Goal: Obtain resource: Download file/media

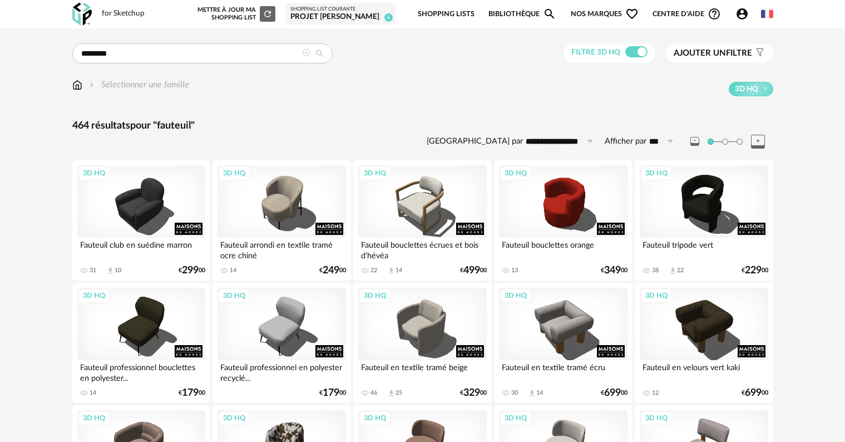
scroll to position [2240, 0]
click at [214, 49] on input "********" at bounding box center [202, 53] width 260 height 20
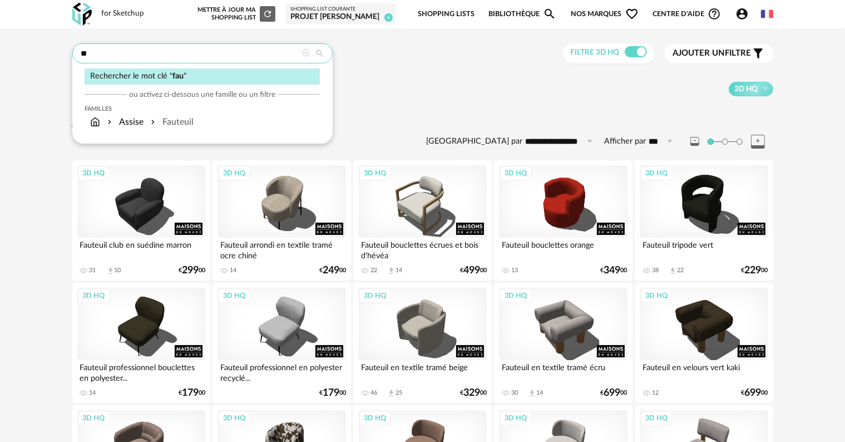
type input "*"
type input "**********"
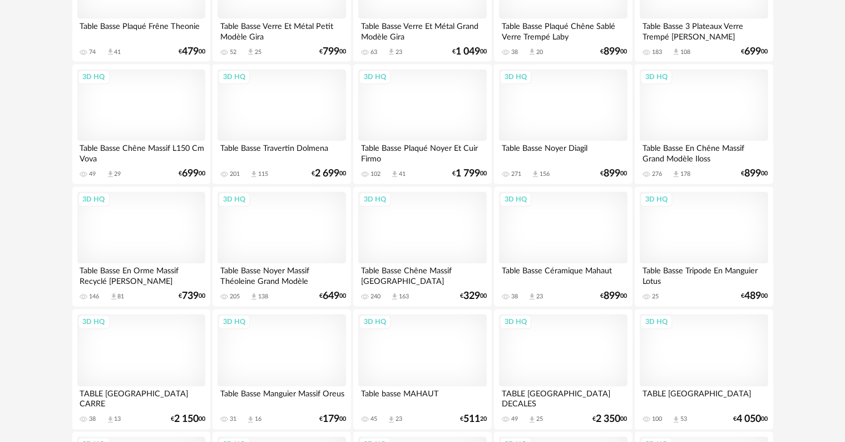
scroll to position [2059, 0]
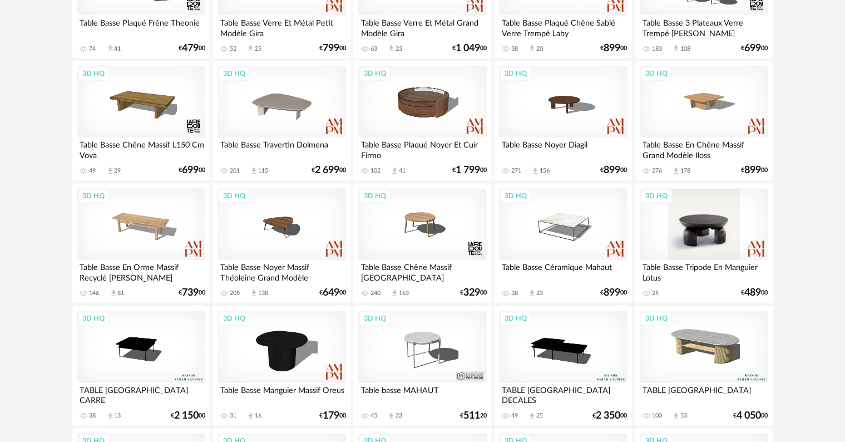
click at [707, 249] on div "3D HQ" at bounding box center [704, 225] width 128 height 72
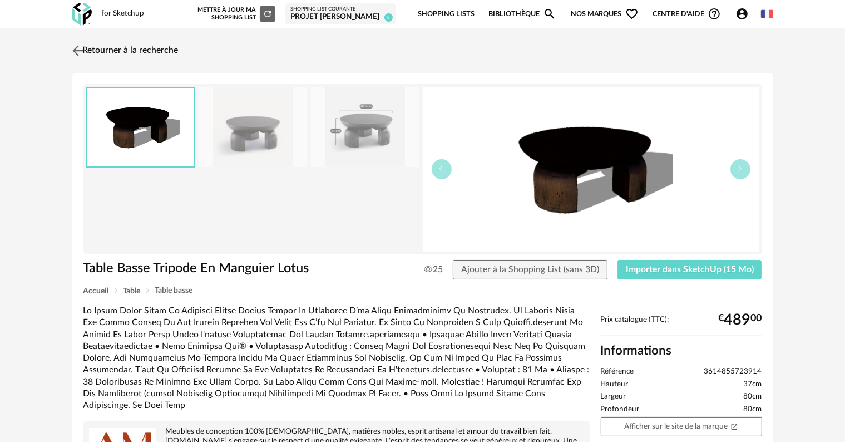
click at [88, 45] on link "Retourner à la recherche" at bounding box center [124, 50] width 109 height 24
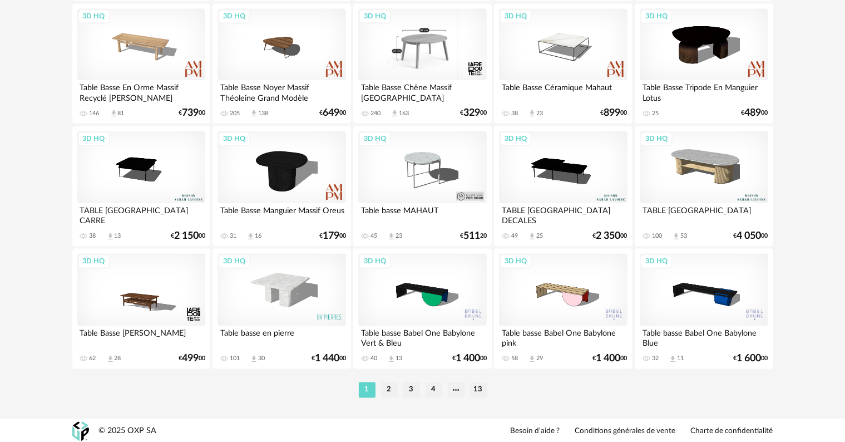
scroll to position [2240, 0]
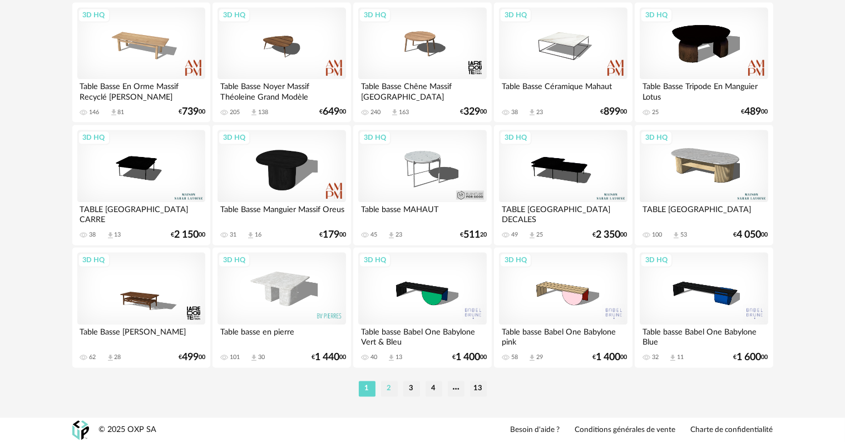
click at [387, 387] on li "2" at bounding box center [389, 389] width 17 height 16
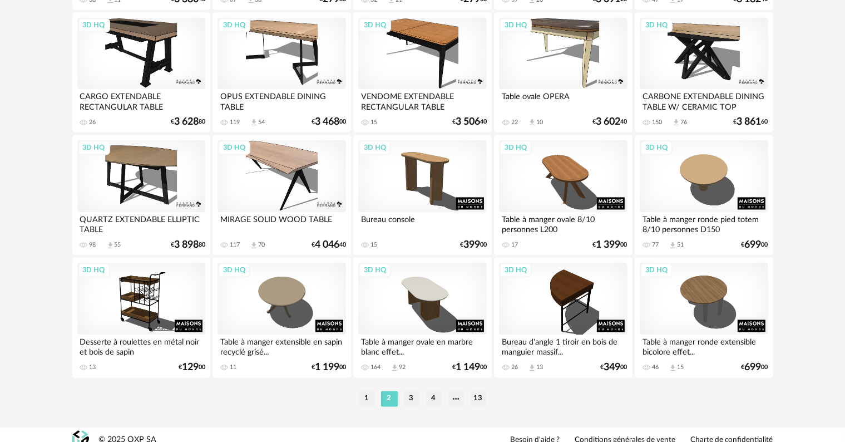
scroll to position [2240, 0]
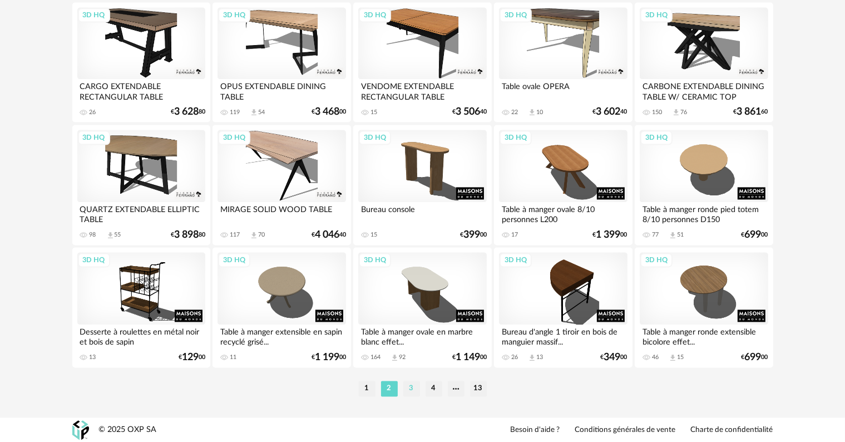
click at [413, 387] on li "3" at bounding box center [411, 389] width 17 height 16
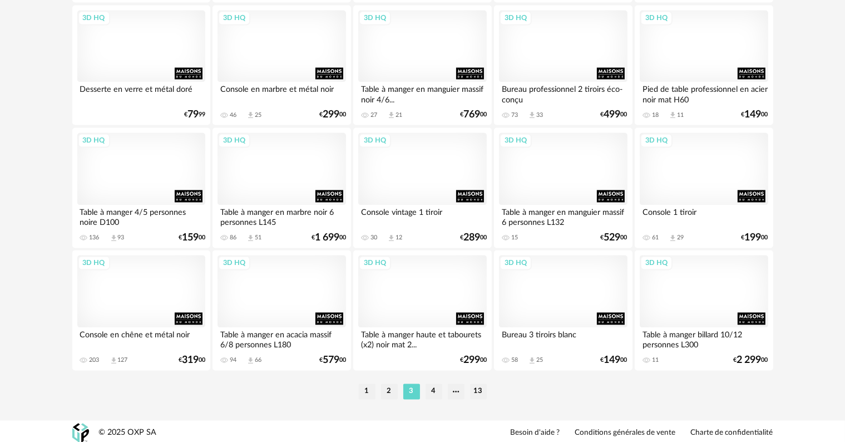
scroll to position [2240, 0]
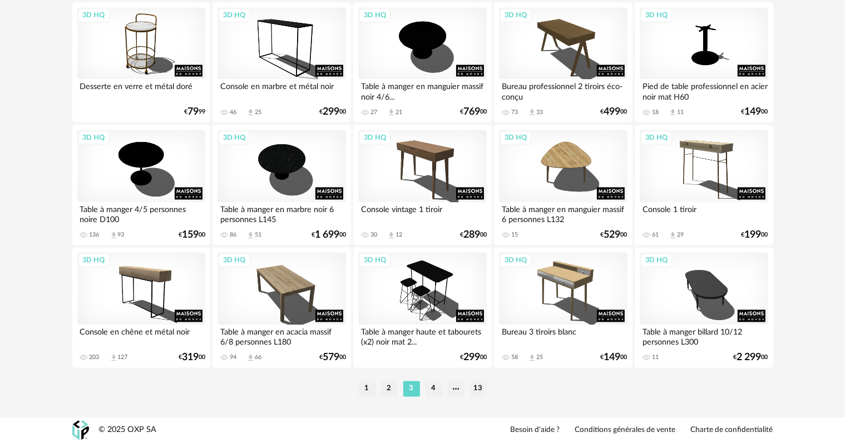
click at [419, 389] on li "3" at bounding box center [411, 389] width 17 height 16
click at [436, 389] on li "4" at bounding box center [434, 389] width 17 height 16
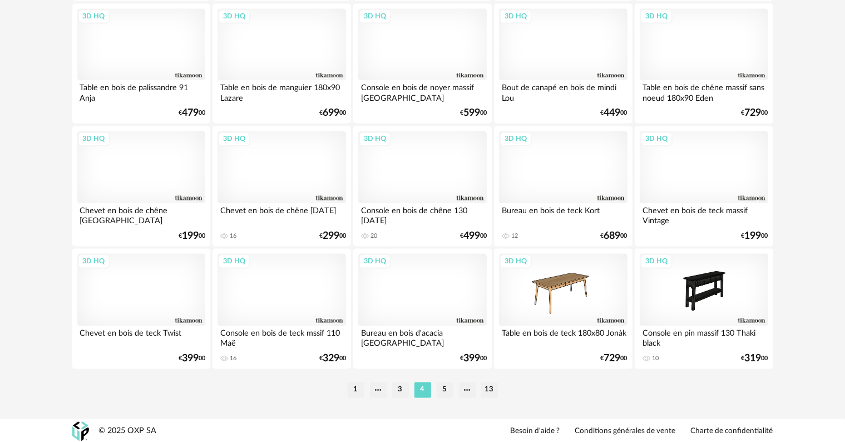
scroll to position [2240, 0]
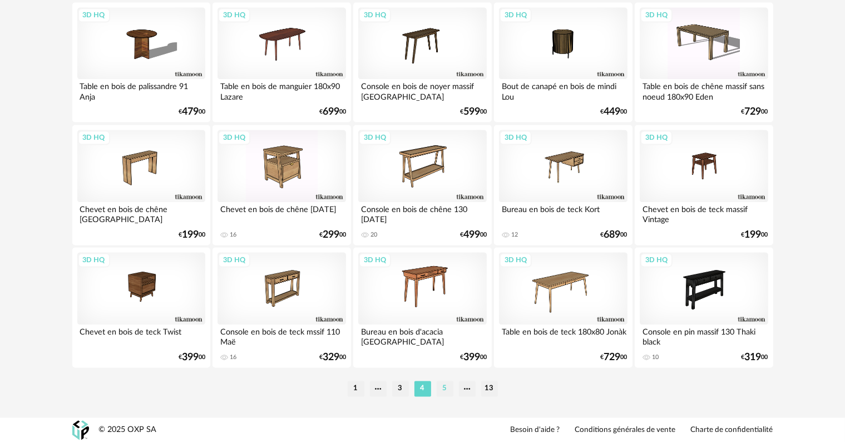
click at [445, 385] on li "5" at bounding box center [445, 389] width 17 height 16
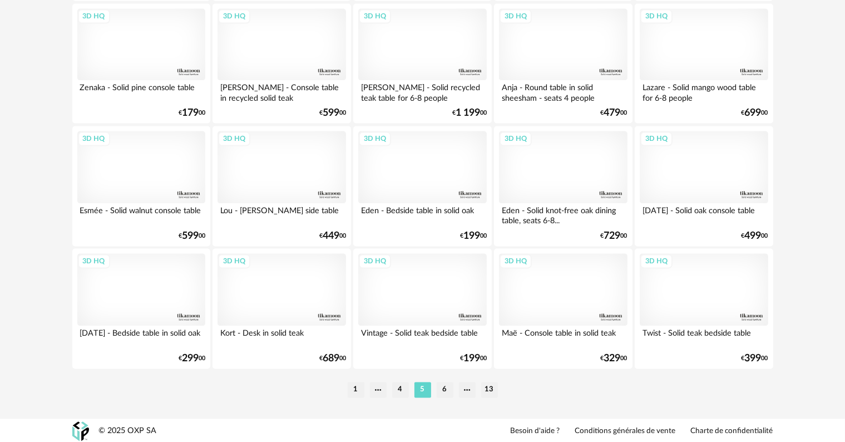
scroll to position [2240, 0]
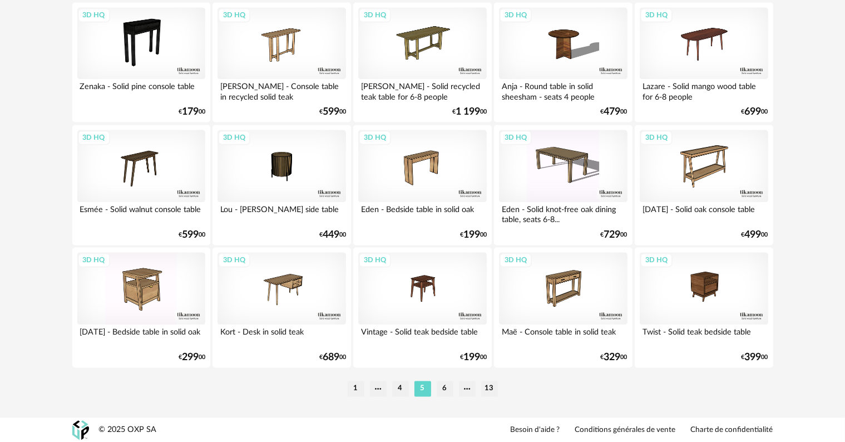
click at [445, 385] on li "6" at bounding box center [445, 389] width 17 height 16
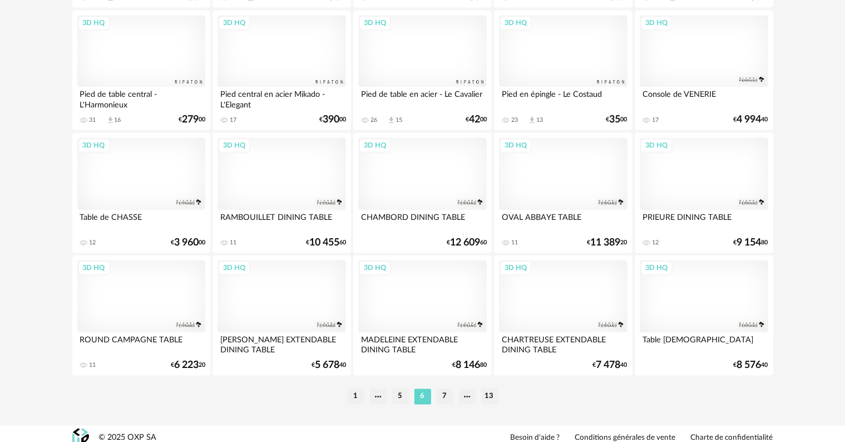
scroll to position [2240, 0]
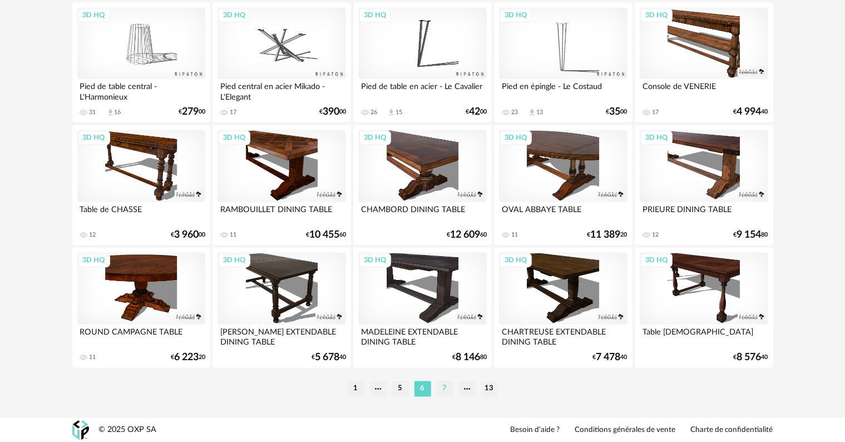
click at [446, 390] on li "7" at bounding box center [445, 389] width 17 height 16
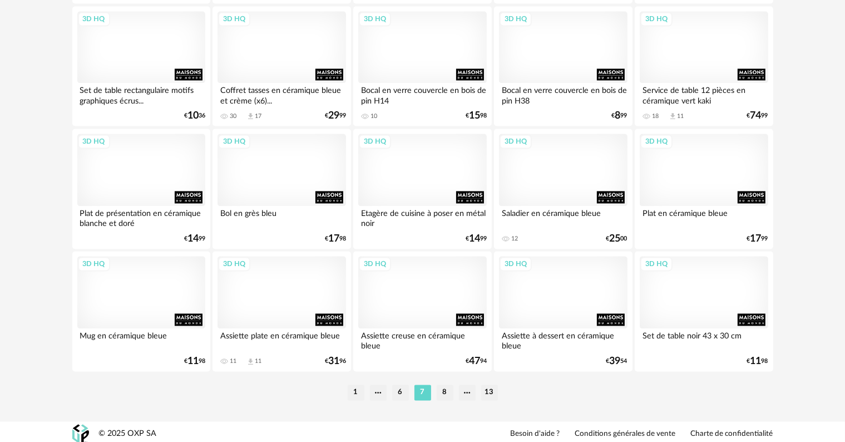
scroll to position [2240, 0]
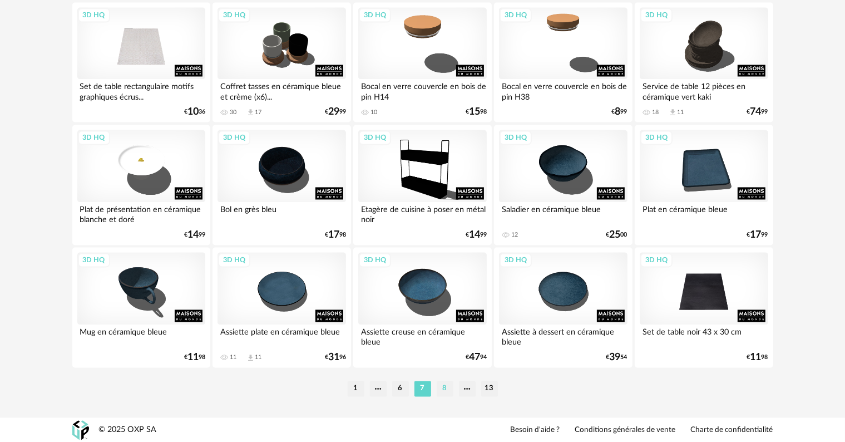
click at [448, 391] on li "8" at bounding box center [445, 389] width 17 height 16
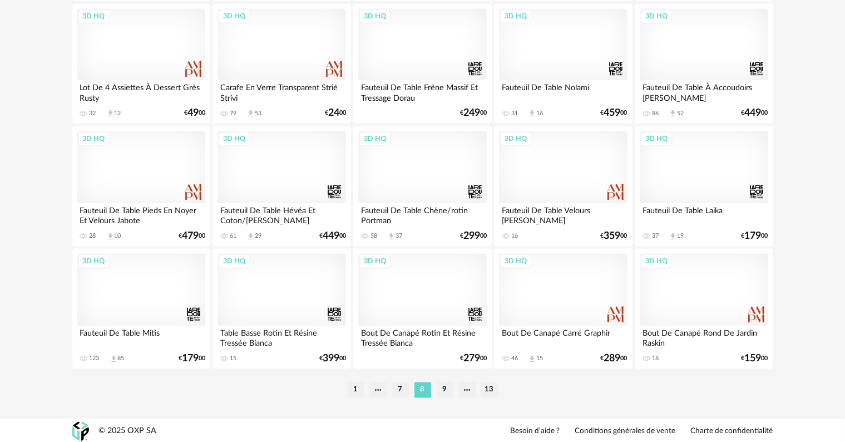
scroll to position [2240, 0]
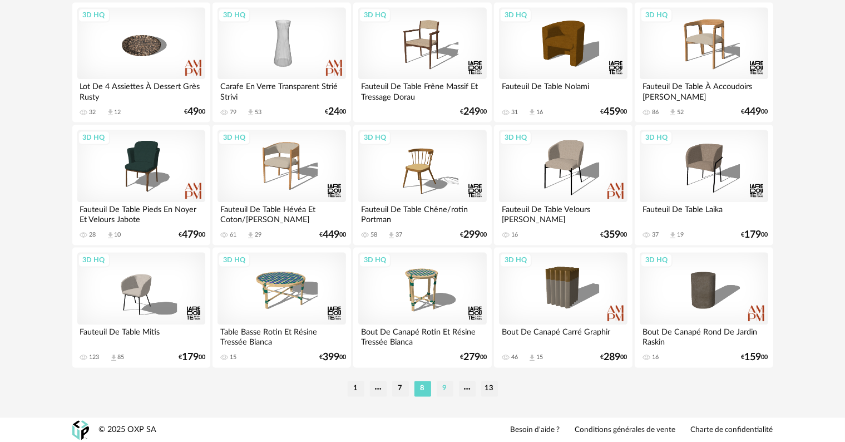
click at [444, 389] on li "9" at bounding box center [445, 389] width 17 height 16
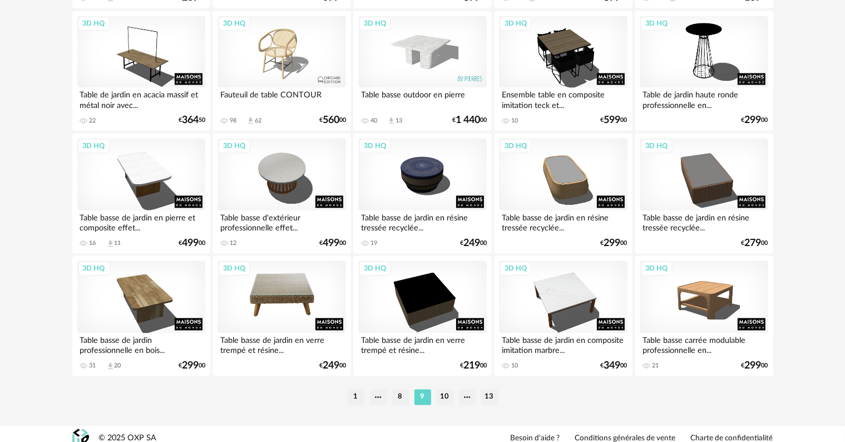
scroll to position [2240, 0]
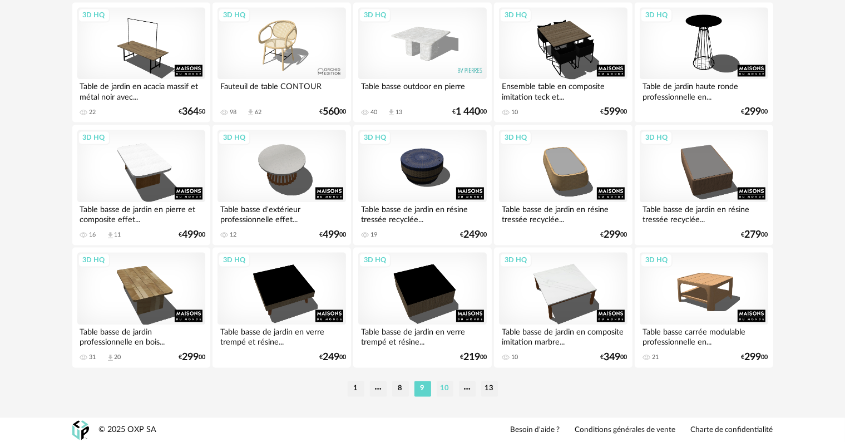
click at [442, 387] on li "10" at bounding box center [445, 389] width 17 height 16
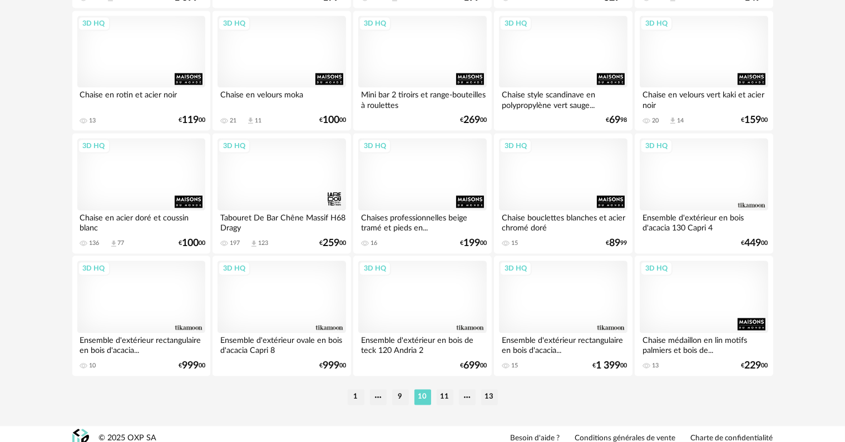
scroll to position [2240, 0]
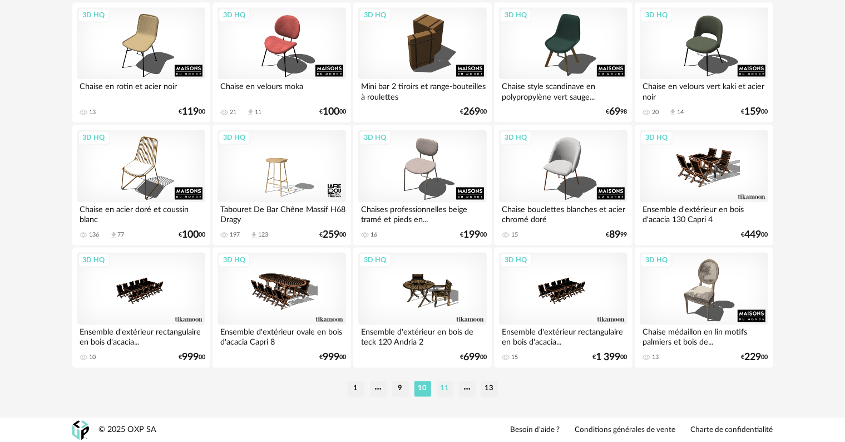
click at [445, 387] on li "11" at bounding box center [445, 389] width 17 height 16
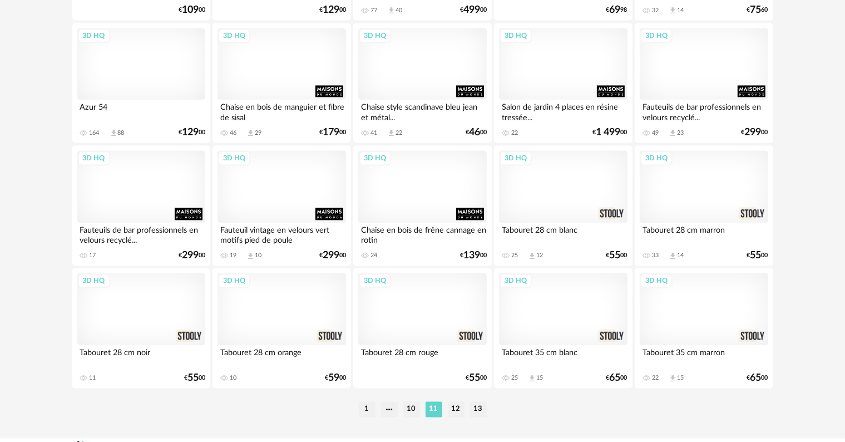
scroll to position [2240, 0]
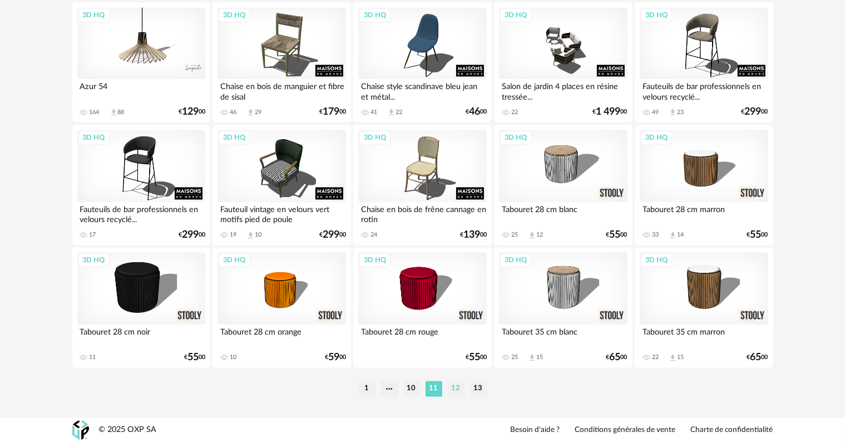
click at [456, 385] on li "12" at bounding box center [456, 389] width 17 height 16
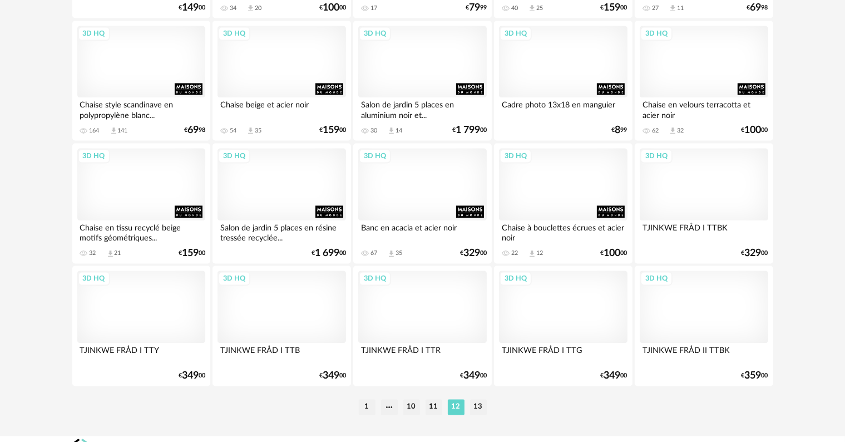
scroll to position [2240, 0]
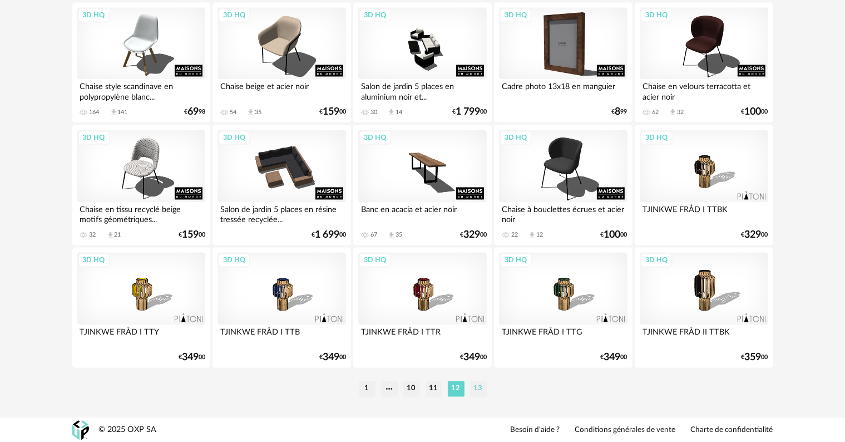
click at [471, 384] on li "13" at bounding box center [478, 389] width 17 height 16
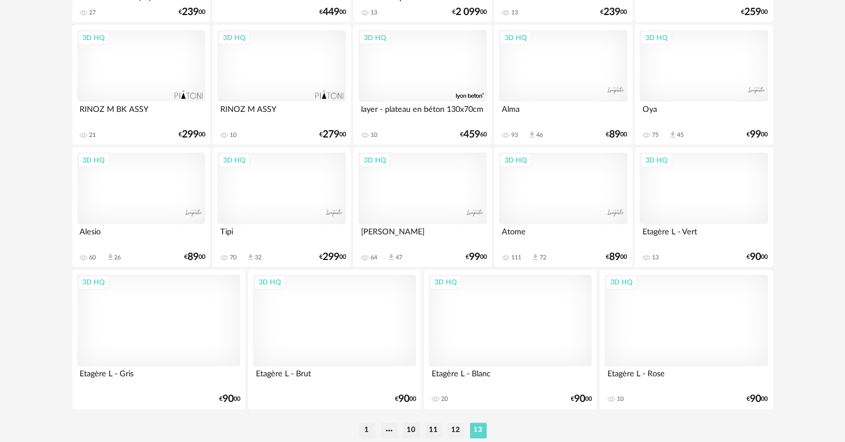
scroll to position [1892, 0]
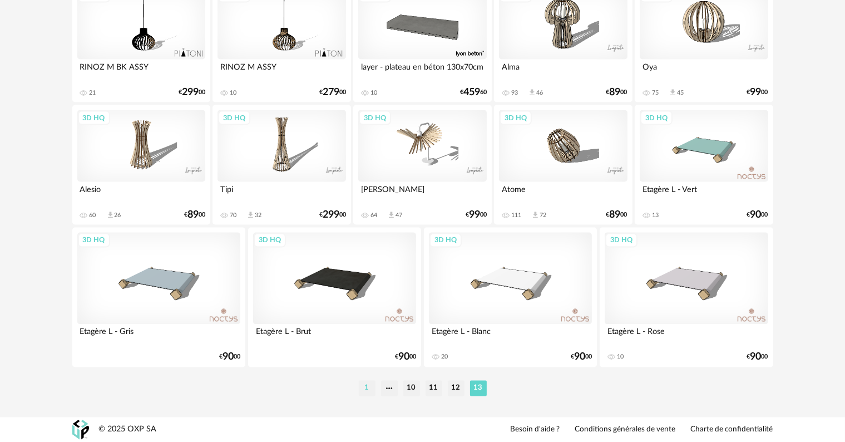
click at [367, 387] on li "1" at bounding box center [367, 389] width 17 height 16
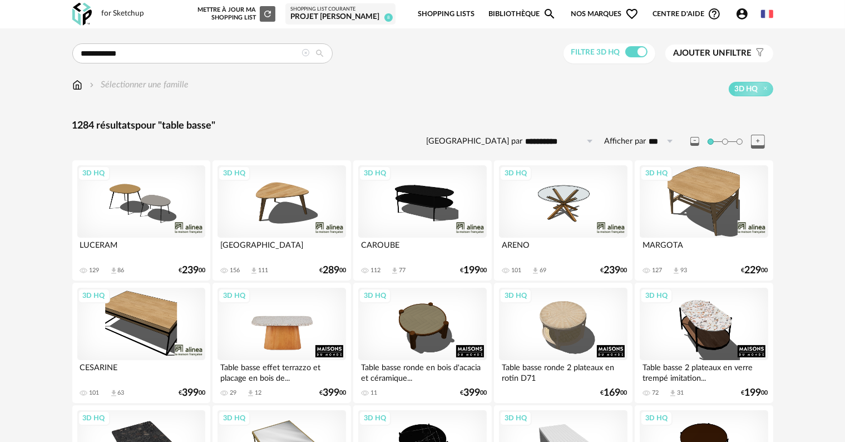
click at [284, 332] on div "3D HQ" at bounding box center [282, 324] width 128 height 72
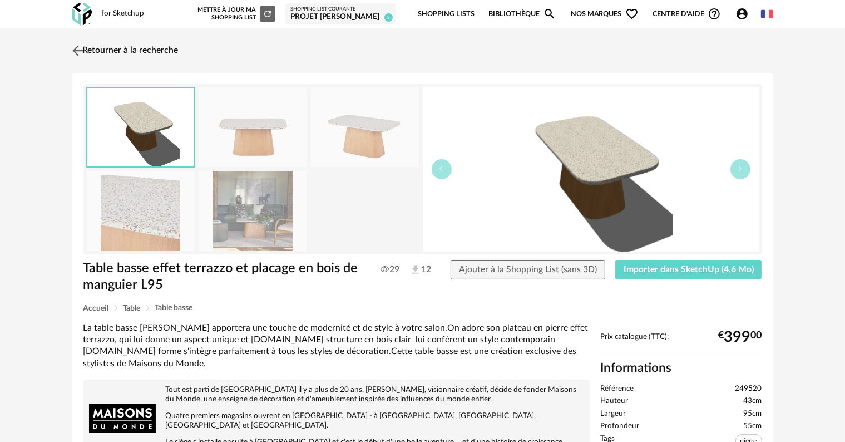
click at [74, 51] on img at bounding box center [78, 50] width 16 height 16
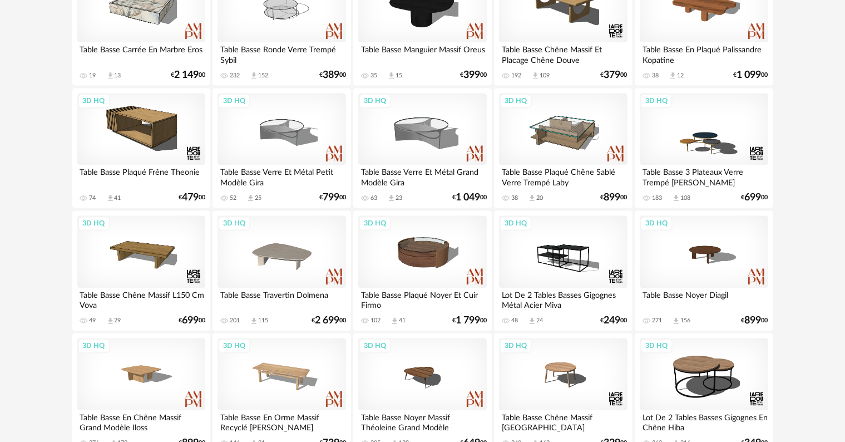
scroll to position [2073, 0]
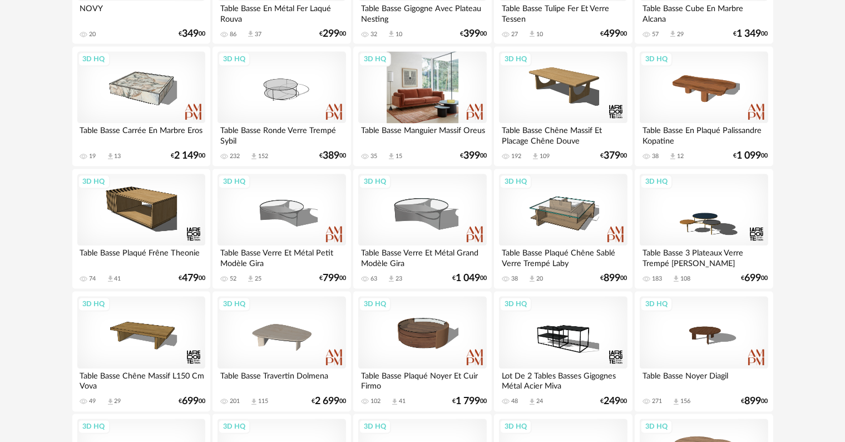
click at [426, 115] on div "3D HQ" at bounding box center [422, 88] width 128 height 72
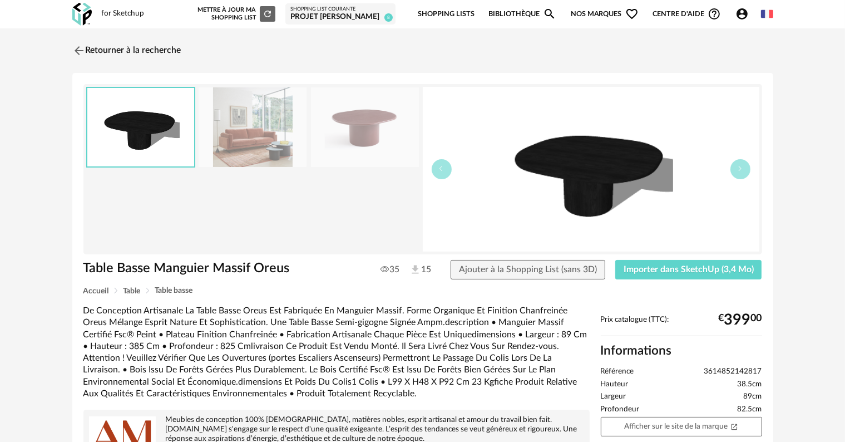
click at [605, 176] on img at bounding box center [591, 169] width 337 height 165
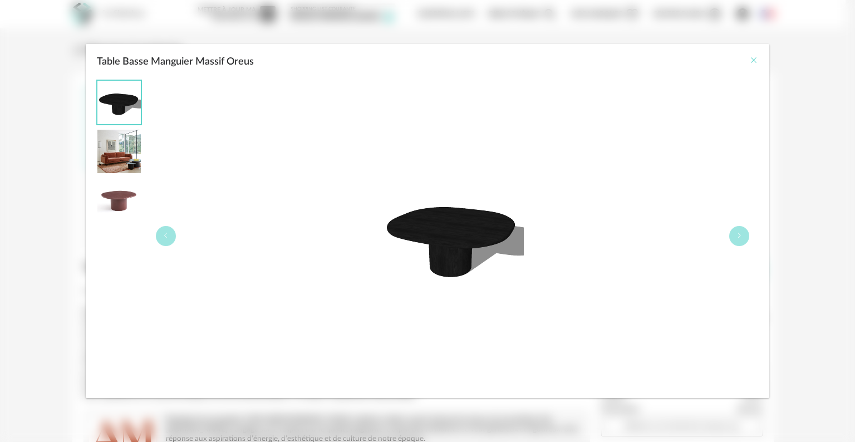
click at [755, 64] on icon "Close" at bounding box center [753, 60] width 9 height 9
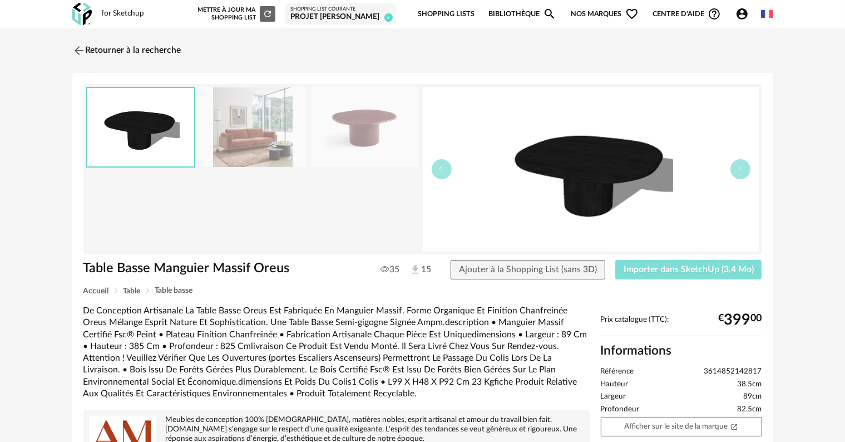
click at [670, 274] on button "Importer dans SketchUp (3,4 Mo)" at bounding box center [688, 270] width 147 height 20
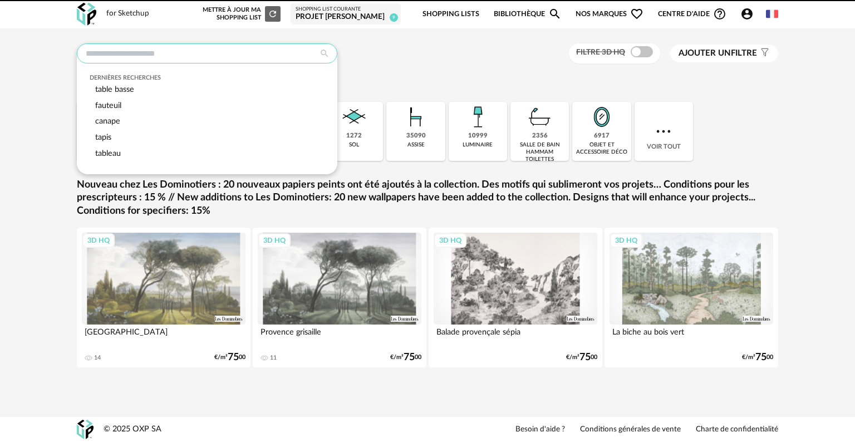
click at [221, 52] on input "text" at bounding box center [207, 53] width 260 height 20
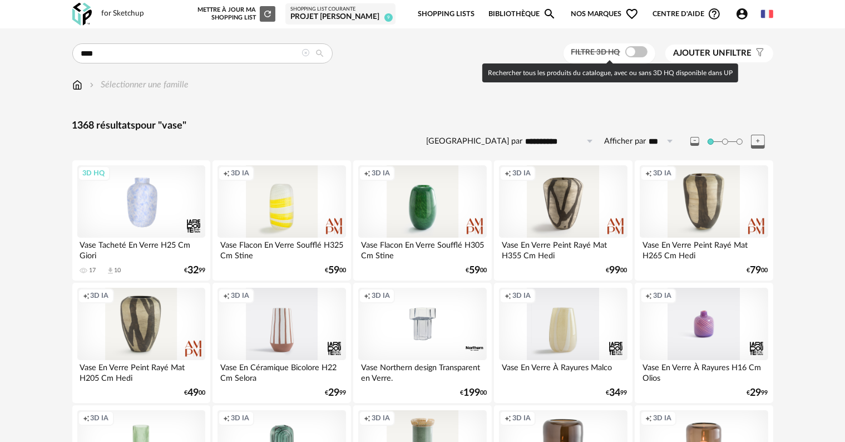
click at [641, 47] on span at bounding box center [636, 51] width 22 height 11
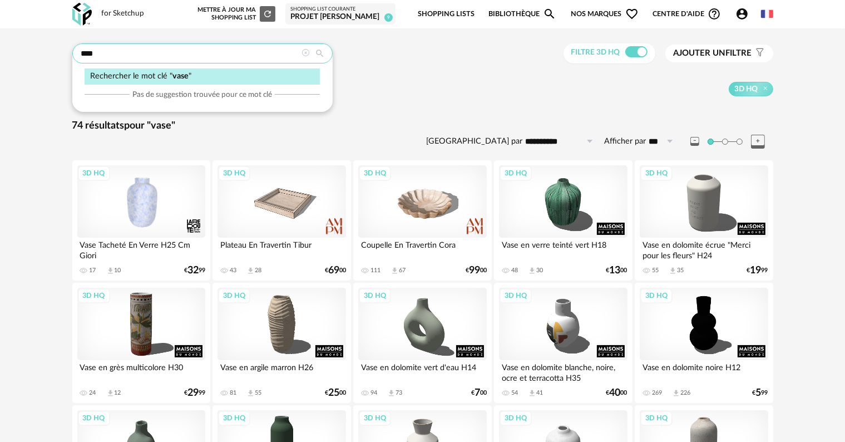
click at [165, 52] on input "****" at bounding box center [202, 53] width 260 height 20
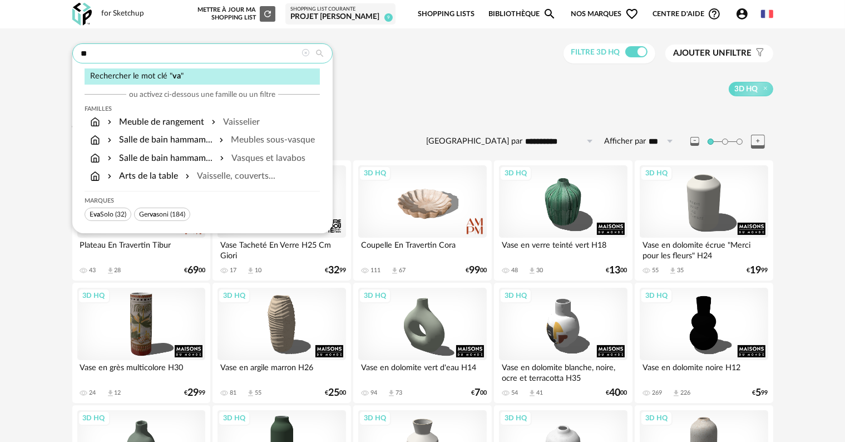
type input "*"
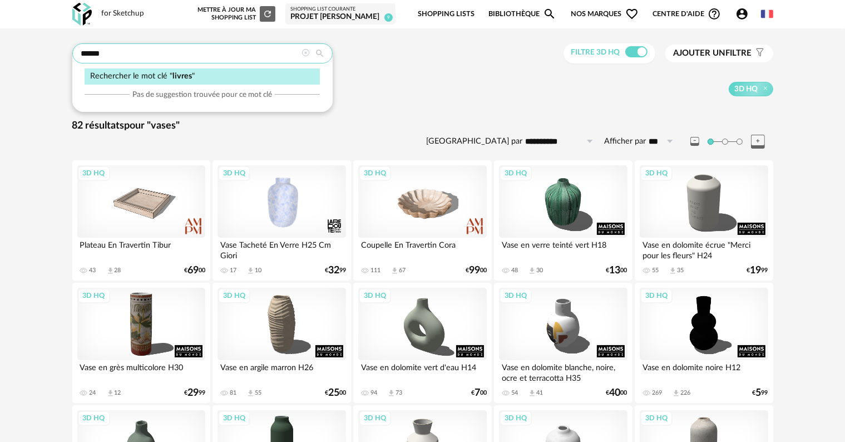
type input "******"
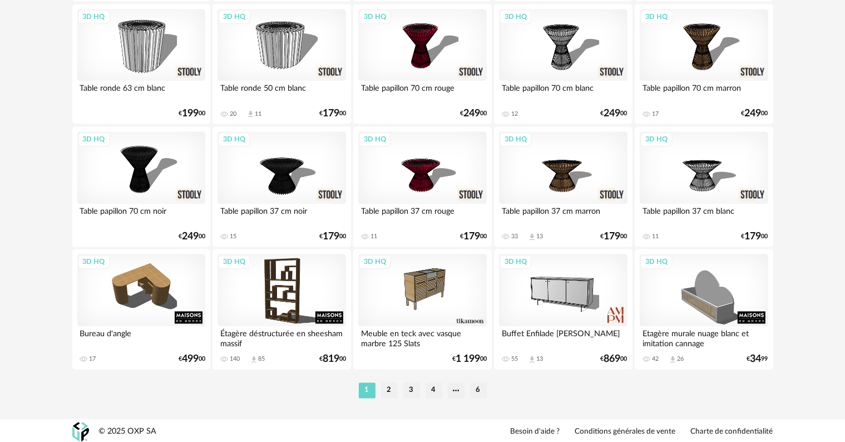
scroll to position [2240, 0]
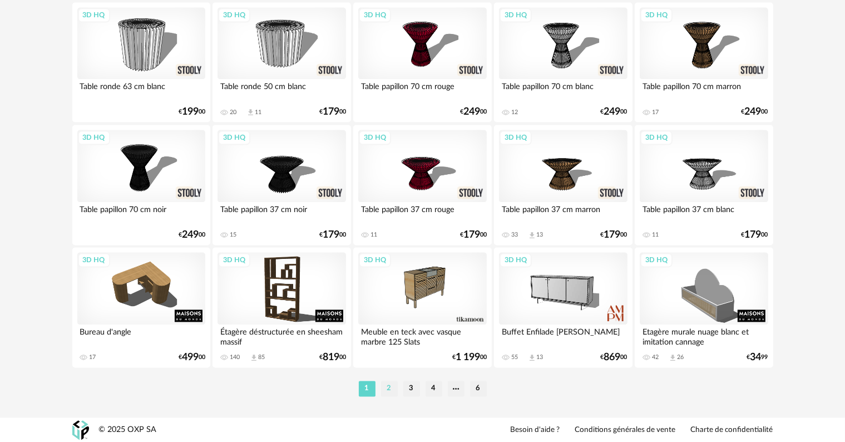
click at [388, 388] on li "2" at bounding box center [389, 389] width 17 height 16
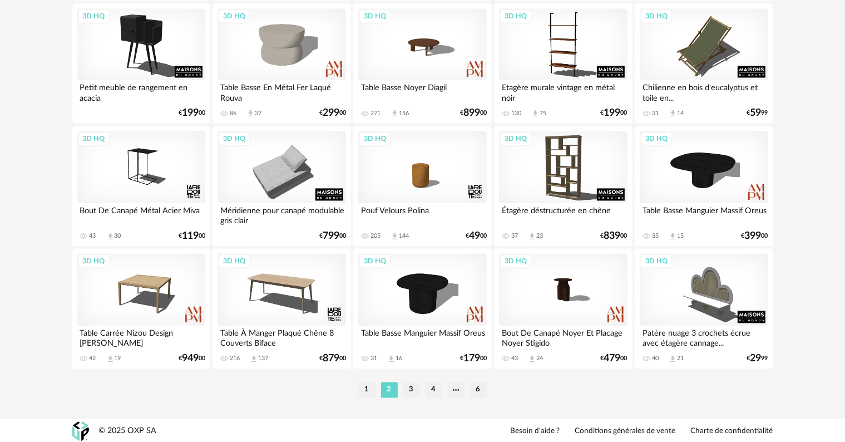
scroll to position [2240, 0]
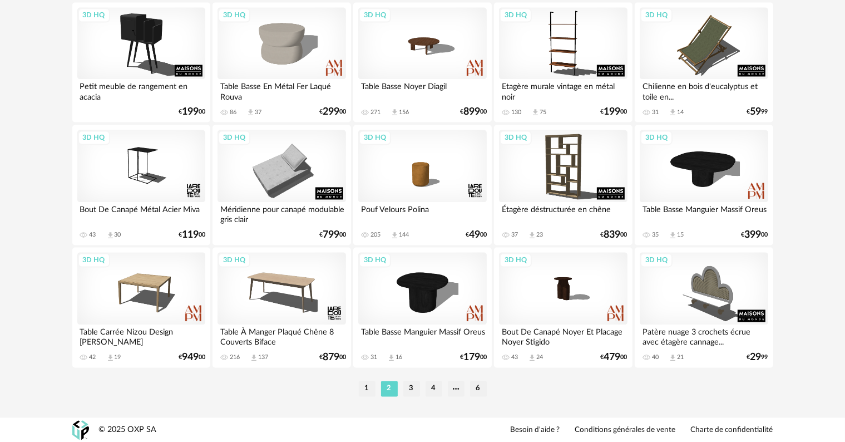
click at [407, 387] on li "3" at bounding box center [411, 389] width 17 height 16
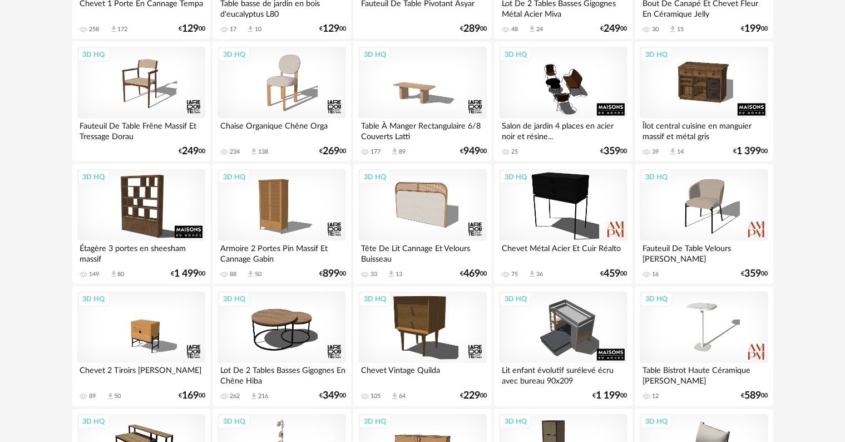
scroll to position [1836, 0]
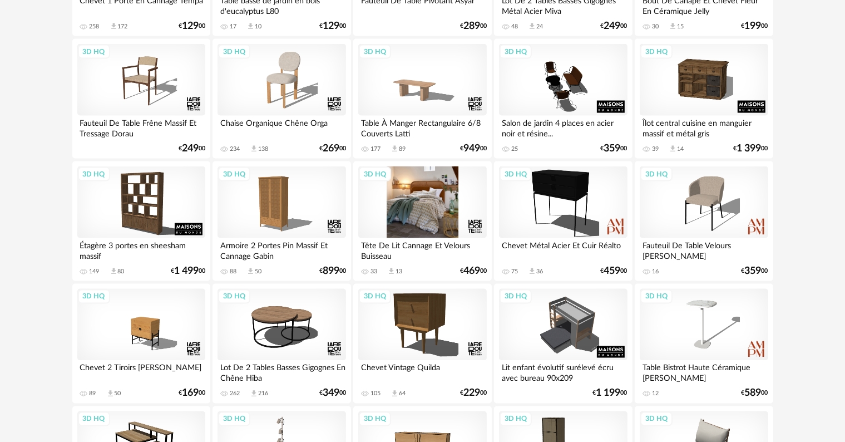
click at [404, 210] on div "3D HQ" at bounding box center [422, 202] width 128 height 72
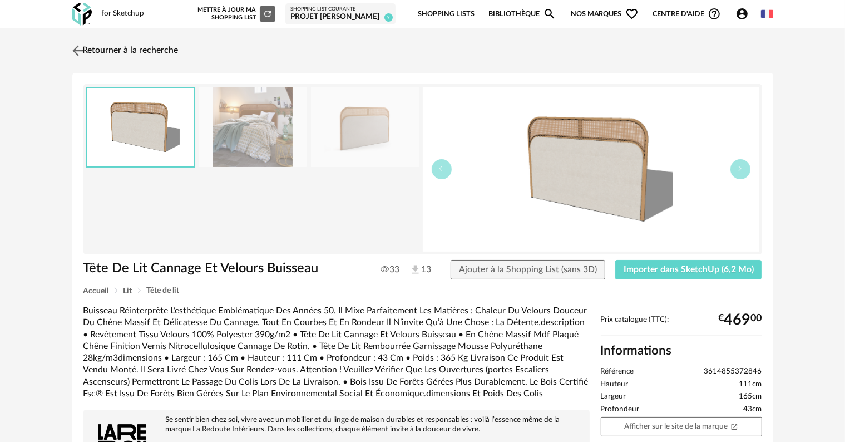
click at [78, 51] on img at bounding box center [78, 50] width 16 height 16
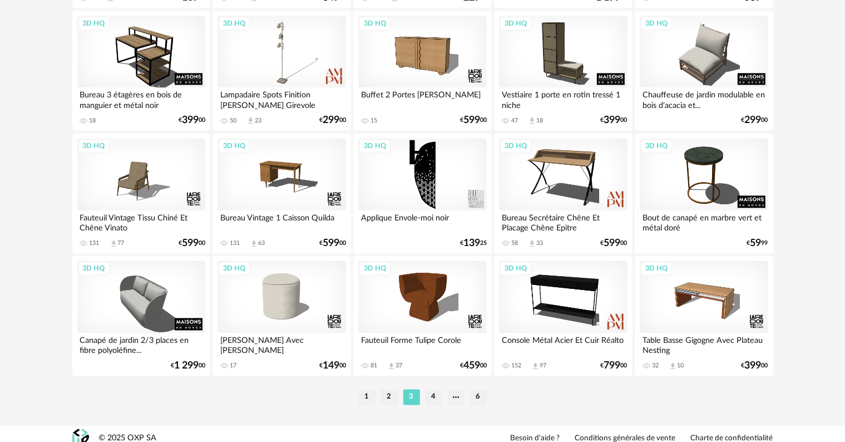
scroll to position [2240, 0]
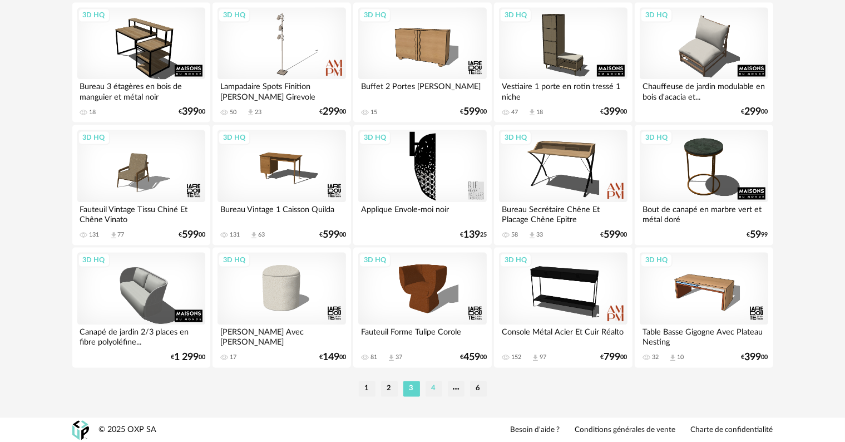
click at [434, 388] on li "4" at bounding box center [434, 389] width 17 height 16
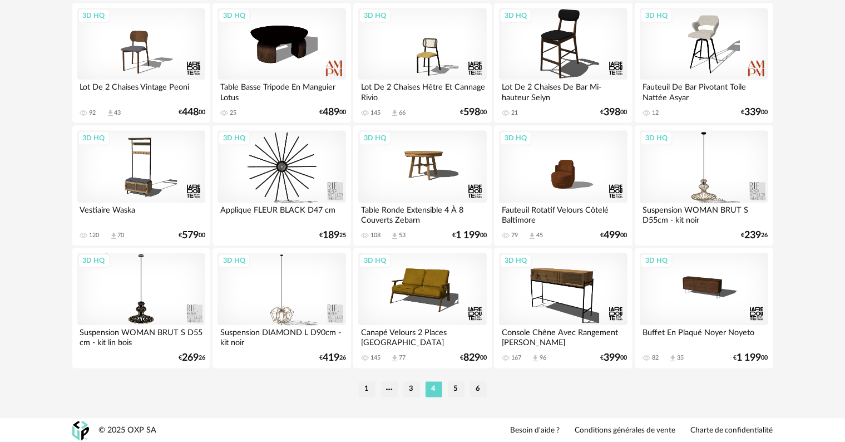
scroll to position [2240, 0]
click at [458, 385] on li "5" at bounding box center [456, 389] width 17 height 16
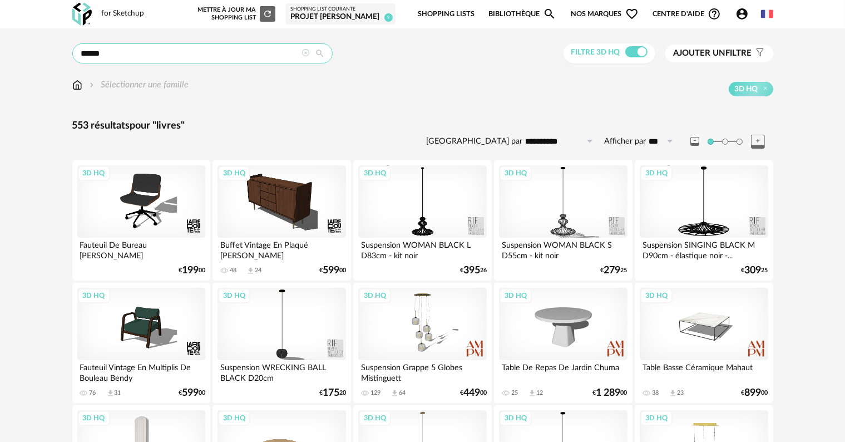
click at [238, 49] on input "******" at bounding box center [202, 53] width 260 height 20
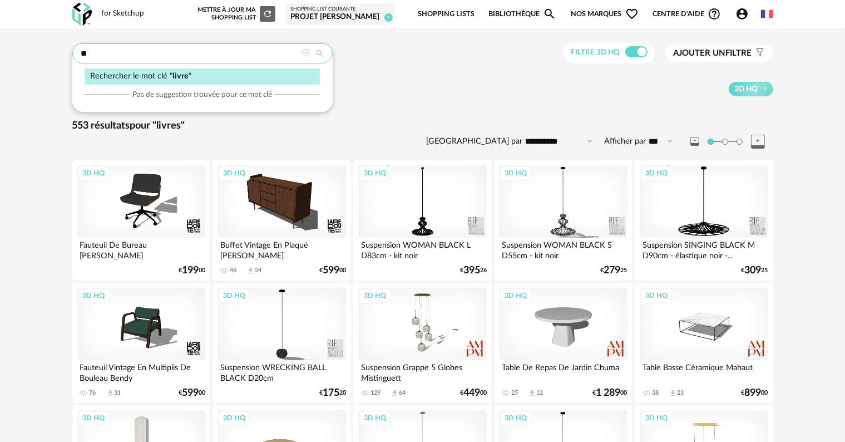
type input "*"
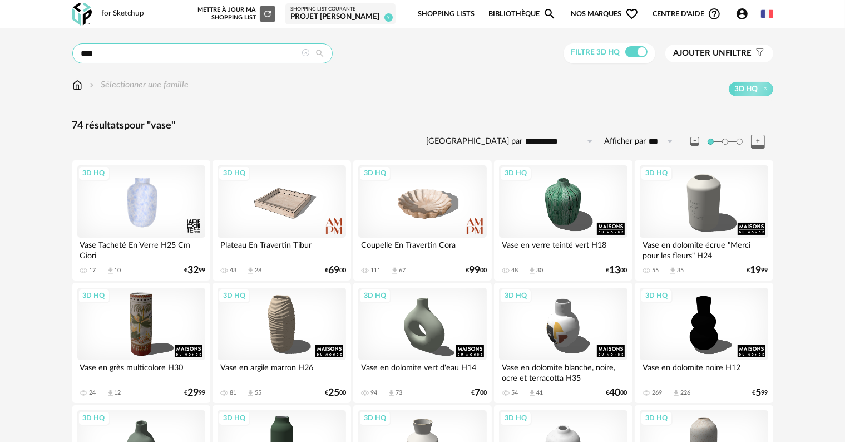
click at [251, 47] on input "****" at bounding box center [202, 53] width 260 height 20
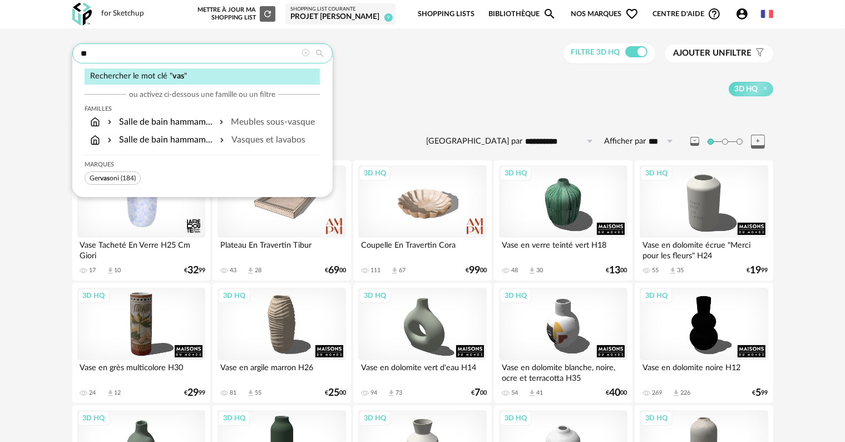
type input "*"
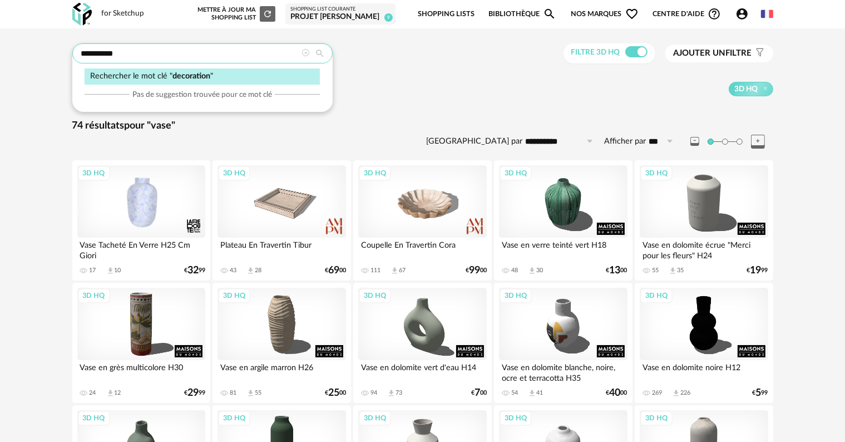
type input "**********"
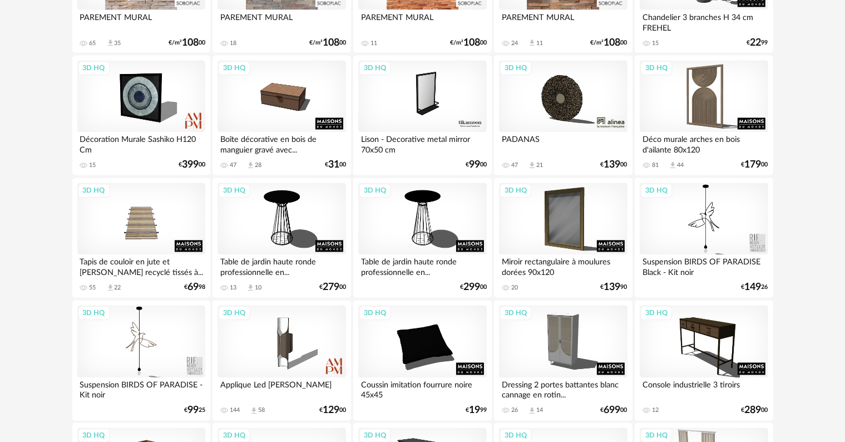
scroll to position [2059, 0]
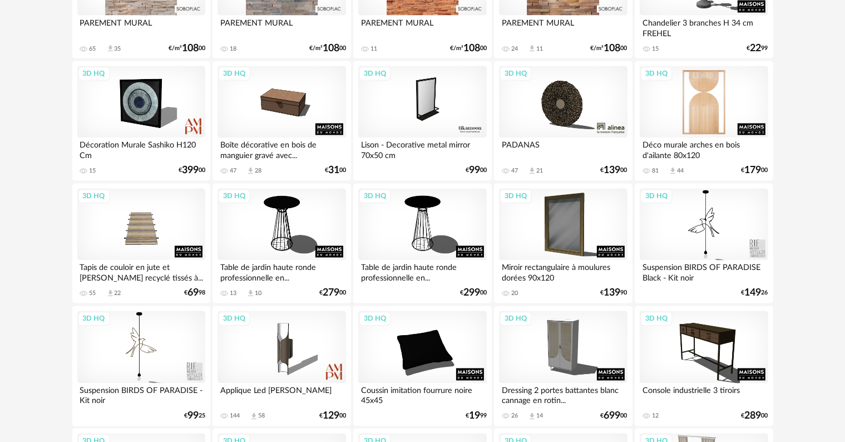
click at [717, 121] on div "3D HQ" at bounding box center [704, 102] width 128 height 72
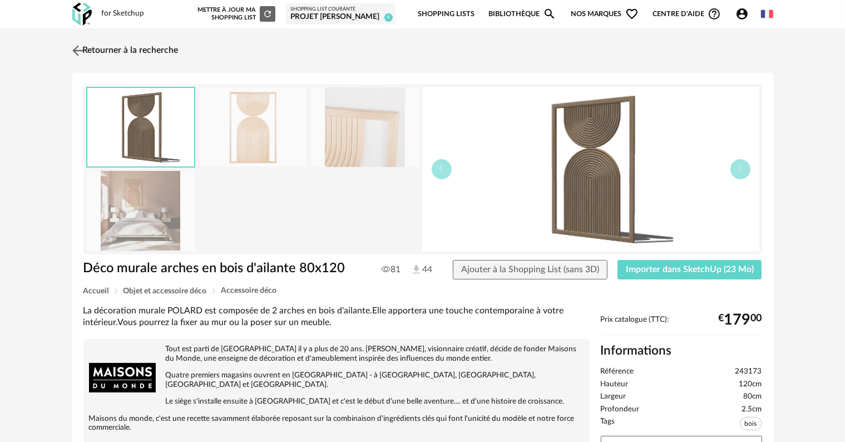
click at [102, 49] on link "Retourner à la recherche" at bounding box center [124, 50] width 109 height 24
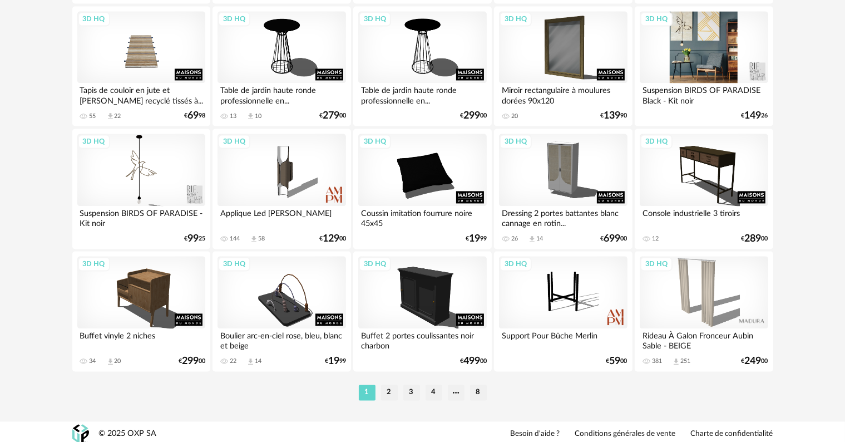
scroll to position [2240, 0]
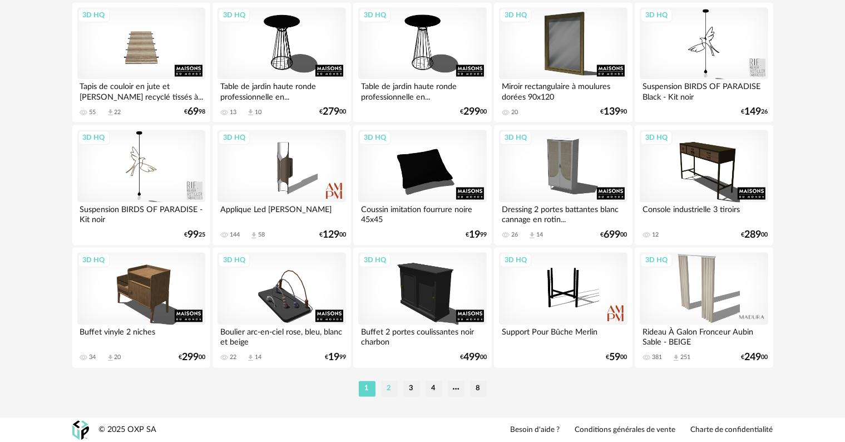
click at [387, 388] on li "2" at bounding box center [389, 389] width 17 height 16
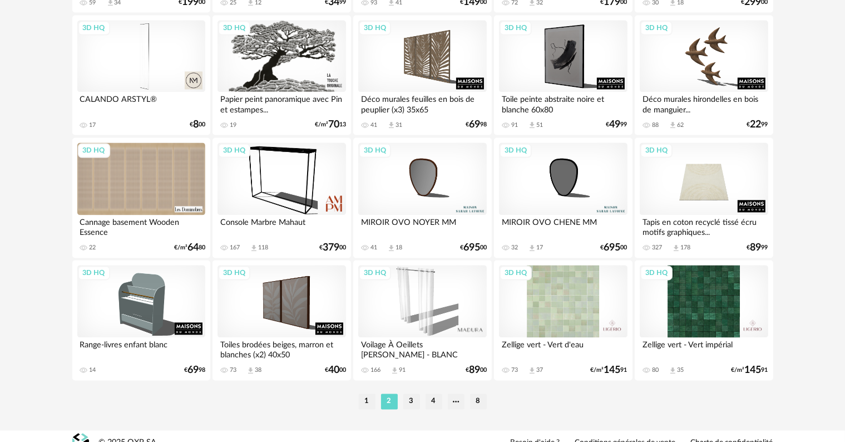
scroll to position [2240, 0]
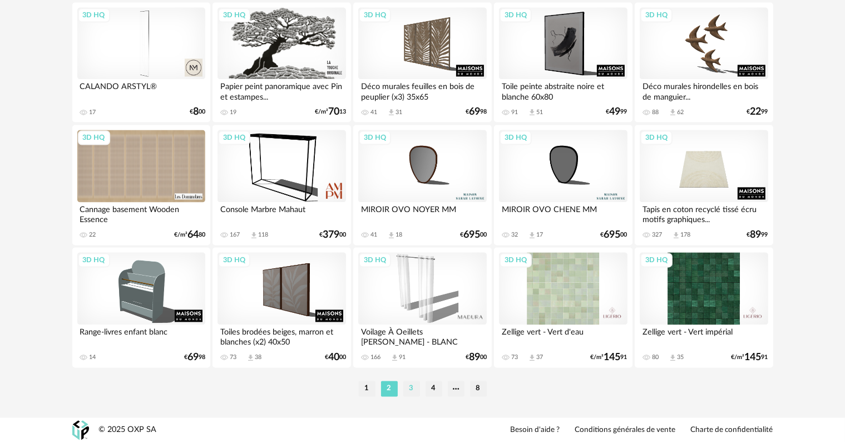
click at [409, 387] on li "3" at bounding box center [411, 389] width 17 height 16
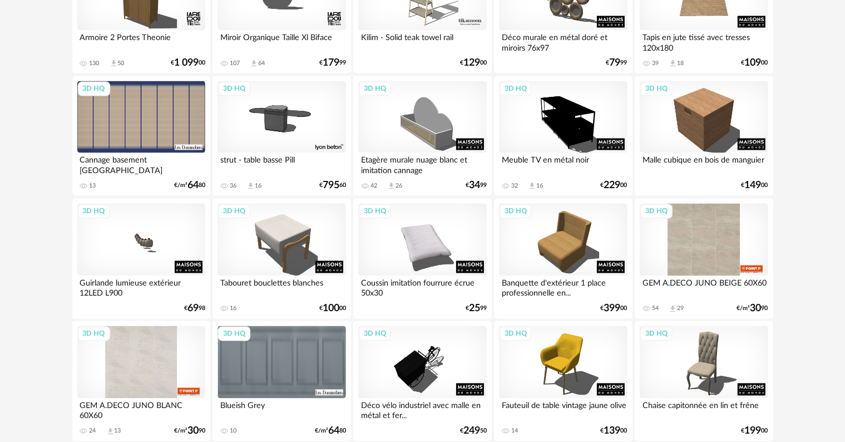
scroll to position [2240, 0]
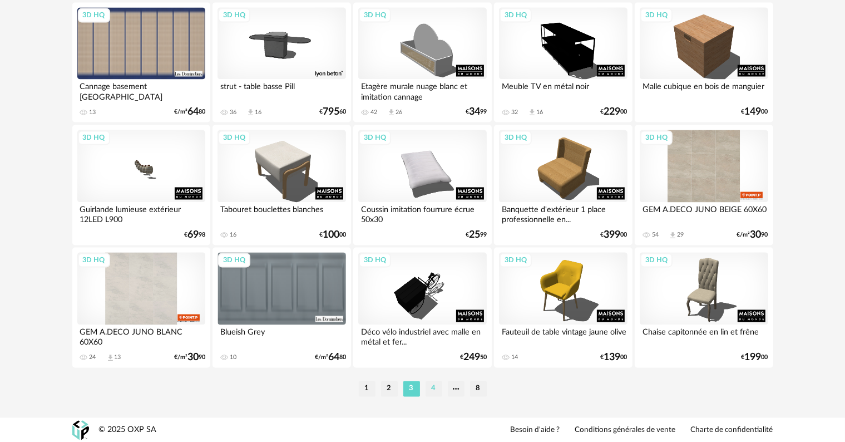
click at [431, 387] on li "4" at bounding box center [434, 389] width 17 height 16
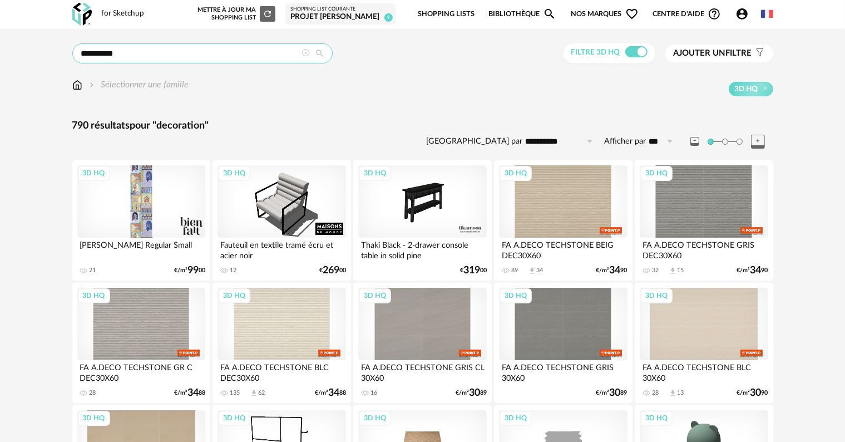
click at [185, 46] on input "**********" at bounding box center [202, 53] width 260 height 20
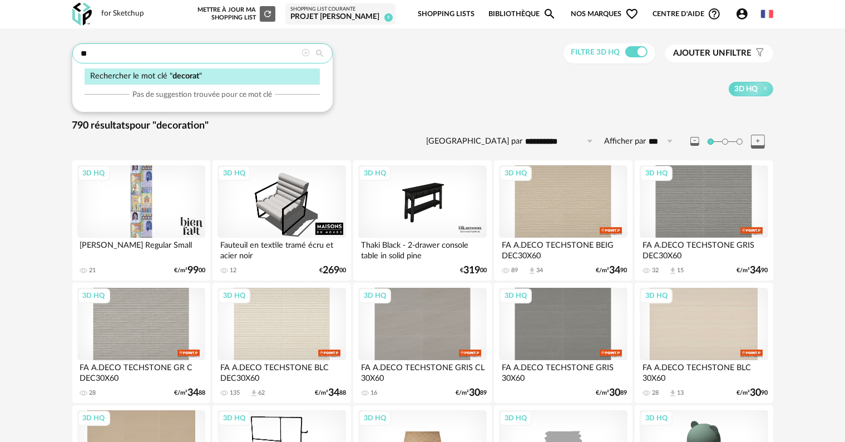
type input "*"
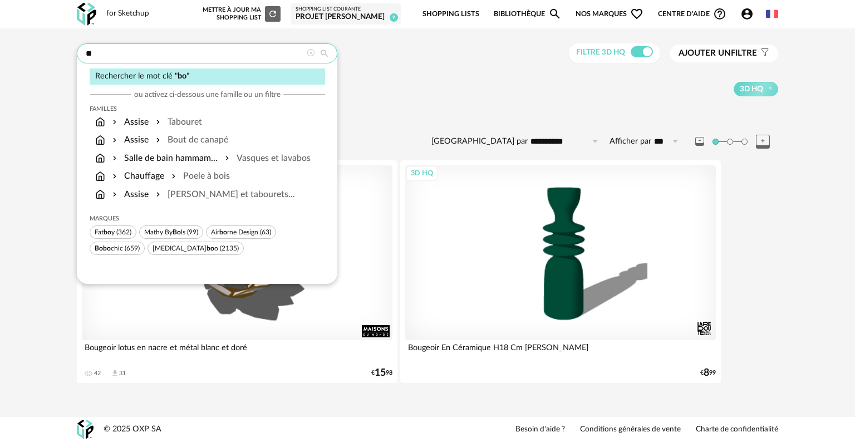
type input "*"
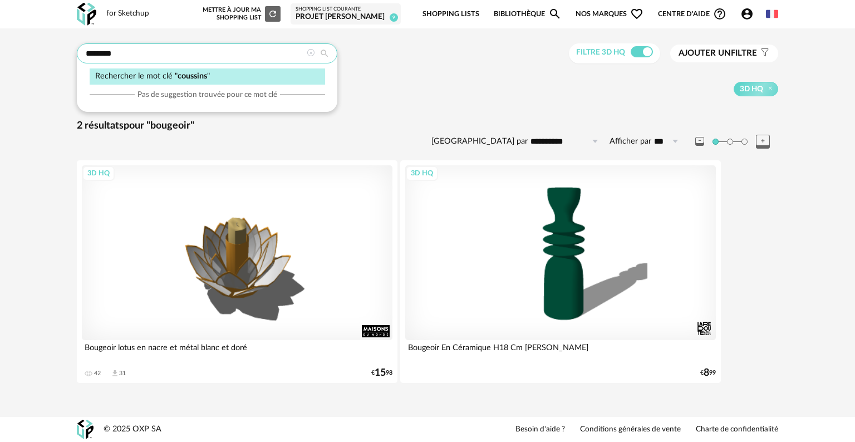
type input "********"
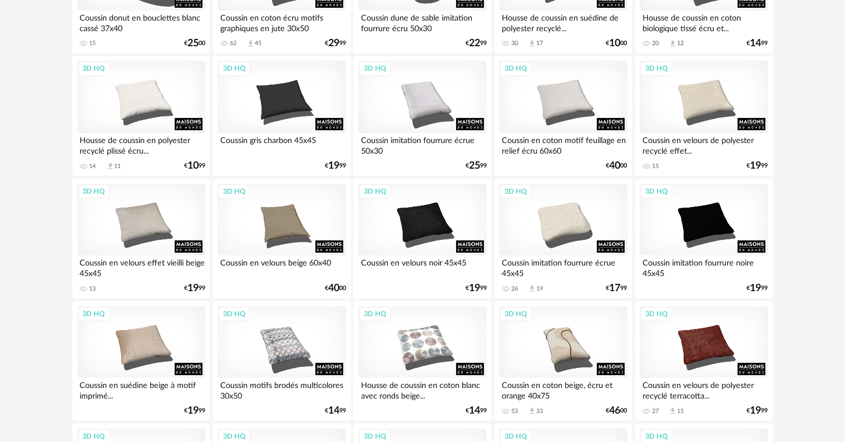
scroll to position [348, 0]
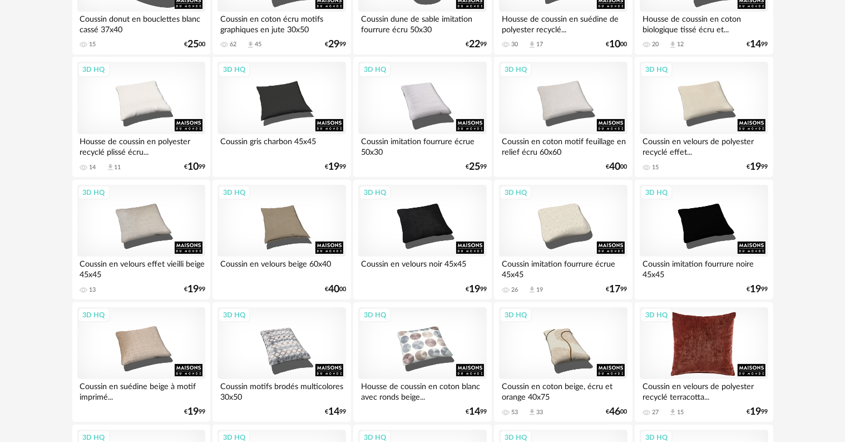
click at [697, 347] on div "3D HQ" at bounding box center [704, 343] width 128 height 72
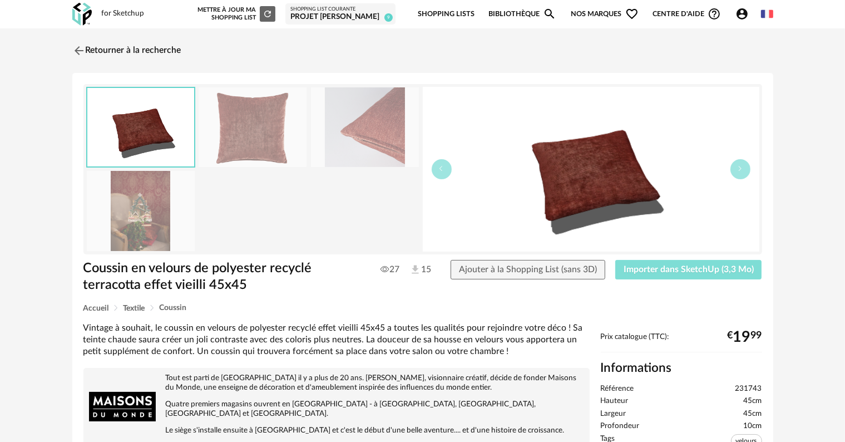
click at [683, 269] on span "Importer dans SketchUp (3,3 Mo)" at bounding box center [689, 269] width 130 height 9
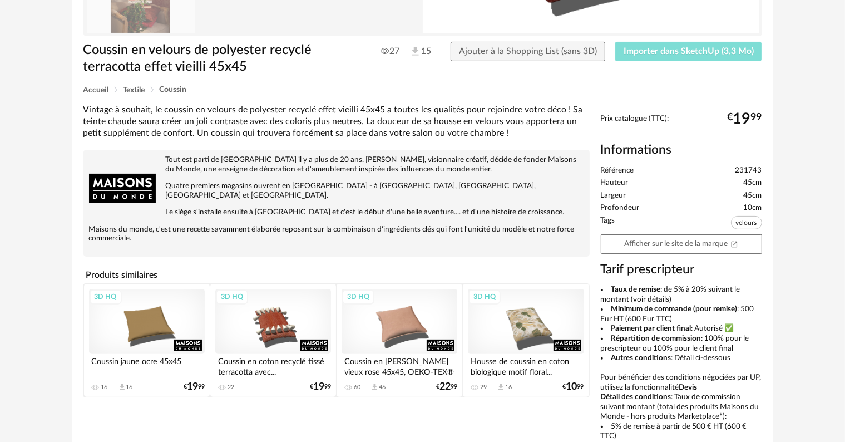
scroll to position [223, 0]
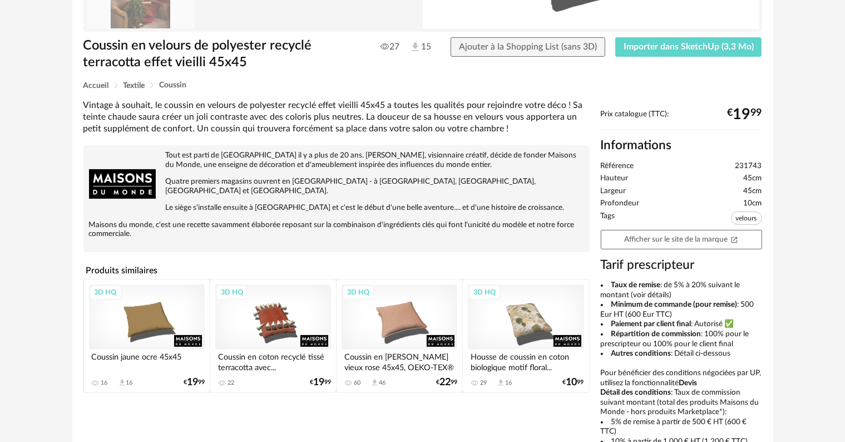
click at [269, 324] on div "3D HQ" at bounding box center [273, 316] width 116 height 65
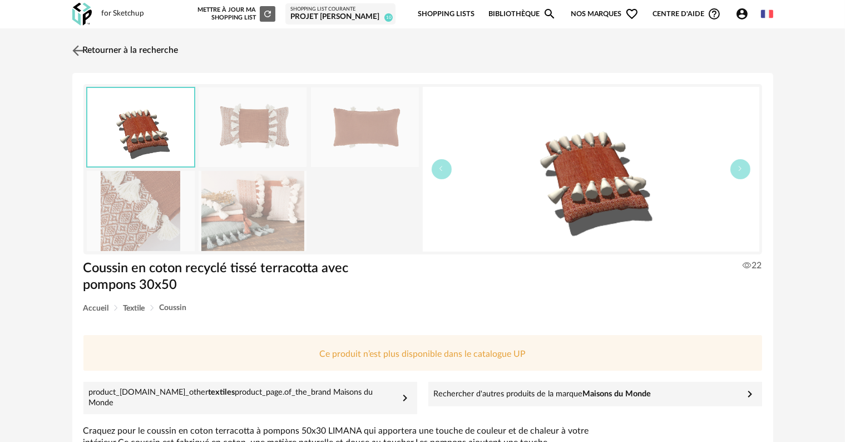
click at [116, 49] on link "Retourner à la recherche" at bounding box center [124, 50] width 109 height 24
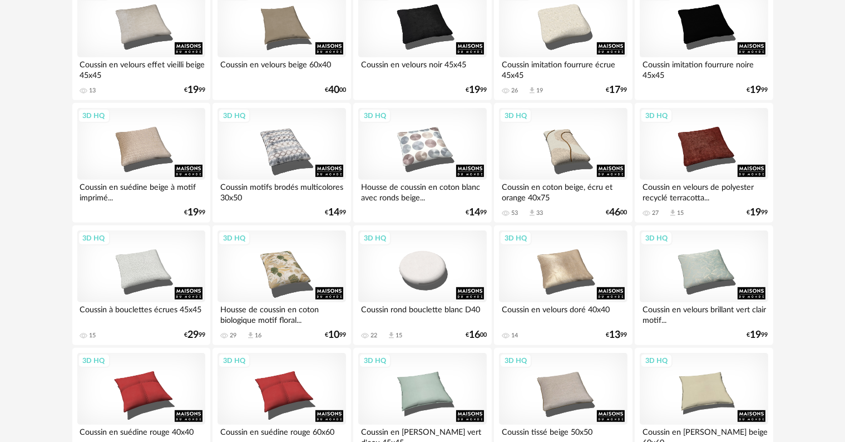
scroll to position [556, 0]
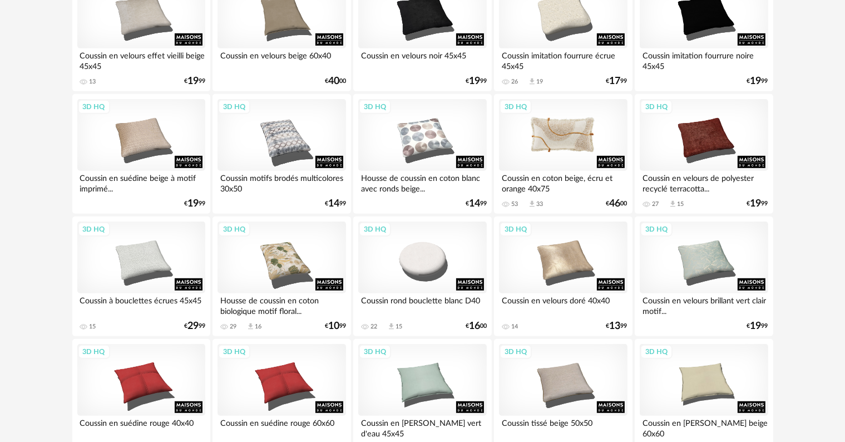
click at [560, 140] on div "3D HQ" at bounding box center [563, 135] width 128 height 72
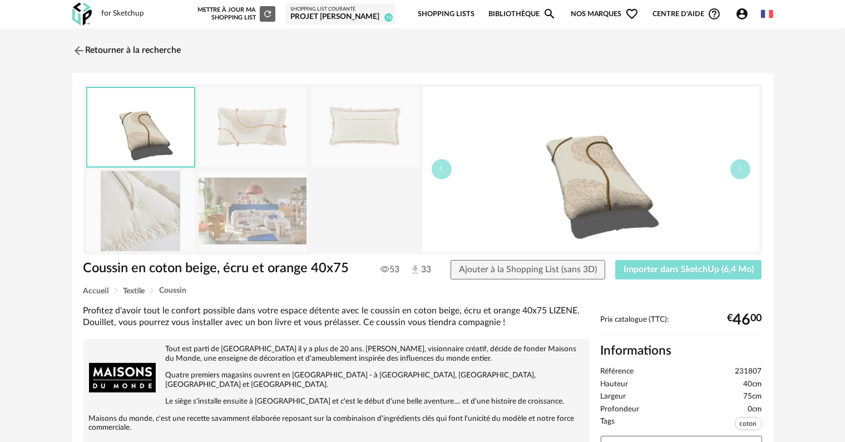
click at [697, 269] on span "Importer dans SketchUp (6,4 Mo)" at bounding box center [689, 269] width 130 height 9
click at [176, 50] on link "Retourner à la recherche" at bounding box center [124, 50] width 109 height 24
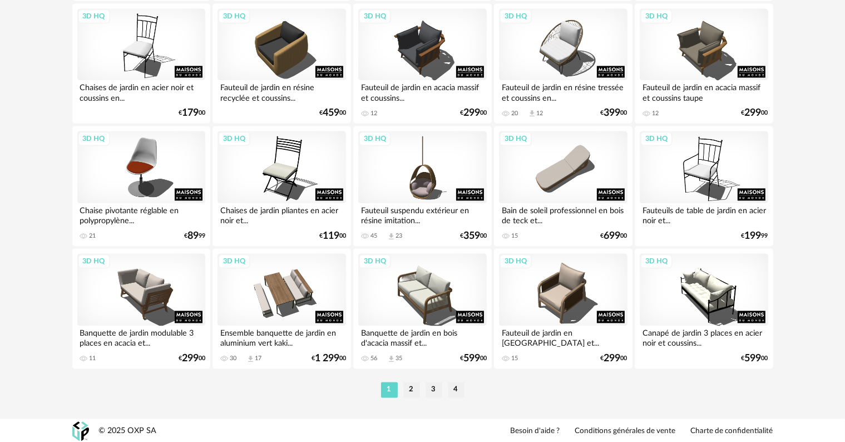
scroll to position [2240, 0]
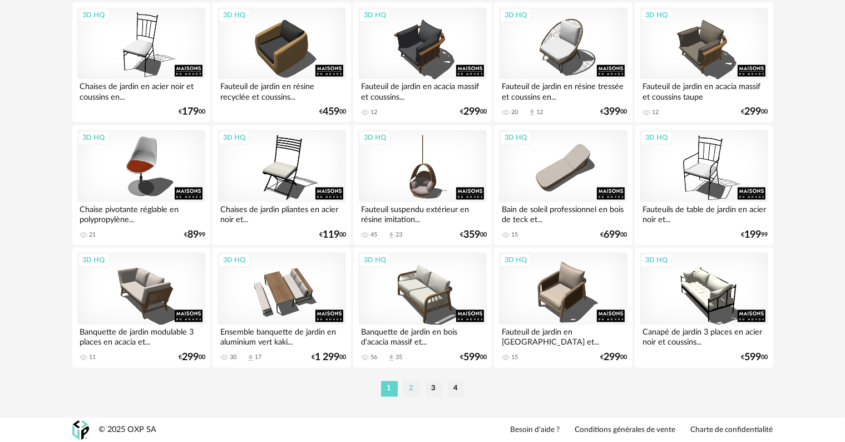
click at [410, 389] on li "2" at bounding box center [411, 389] width 17 height 16
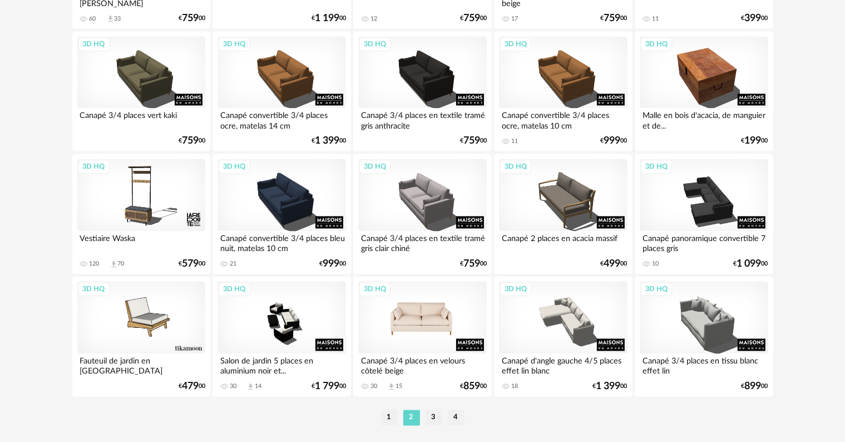
scroll to position [2240, 0]
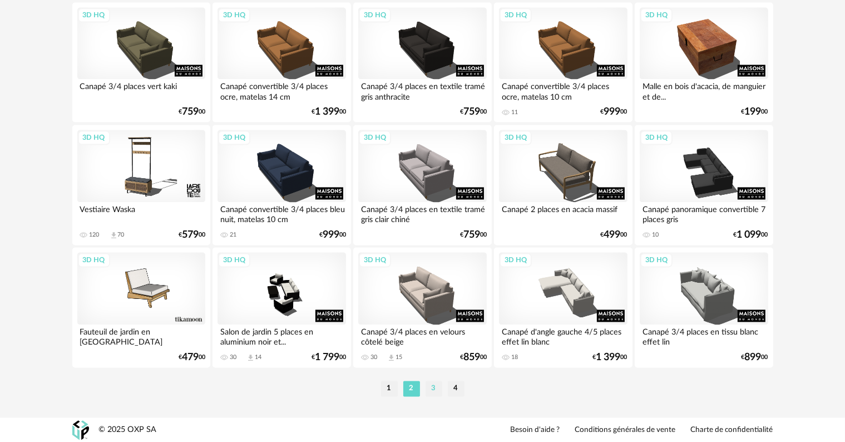
click at [431, 391] on li "3" at bounding box center [434, 389] width 17 height 16
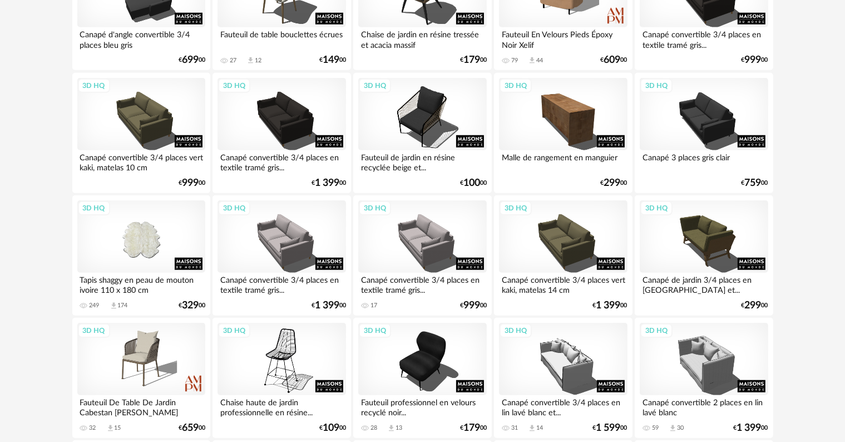
scroll to position [946, 0]
